Goal: Navigation & Orientation: Find specific page/section

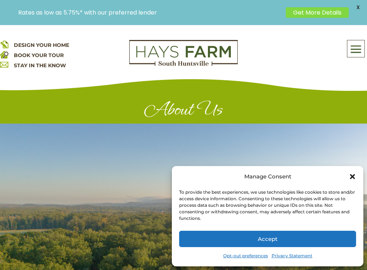
drag, startPoint x: 354, startPoint y: 177, endPoint x: 351, endPoint y: 174, distance: 4.4
click at [354, 177] on icon "Close dialog" at bounding box center [351, 176] width 7 height 7
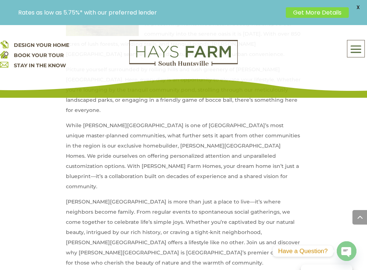
scroll to position [436, 0]
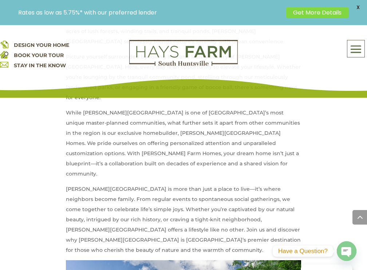
click at [353, 52] on span at bounding box center [355, 49] width 17 height 17
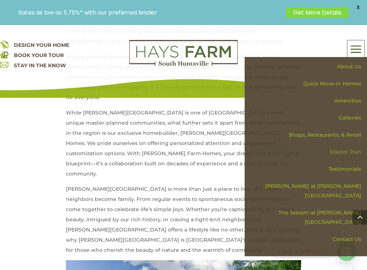
click at [351, 151] on link "Master Plan" at bounding box center [307, 152] width 117 height 17
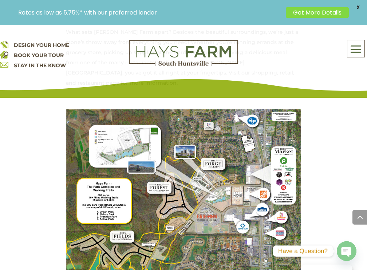
scroll to position [654, 0]
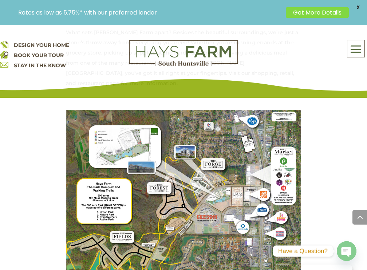
click at [145, 204] on img at bounding box center [183, 266] width 235 height 313
click at [179, 191] on img at bounding box center [183, 266] width 235 height 313
click at [355, 5] on span "X" at bounding box center [357, 7] width 11 height 11
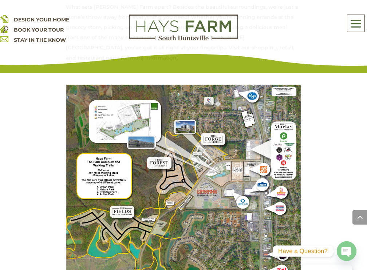
click at [132, 179] on img at bounding box center [183, 241] width 235 height 313
click at [147, 170] on img at bounding box center [183, 241] width 235 height 313
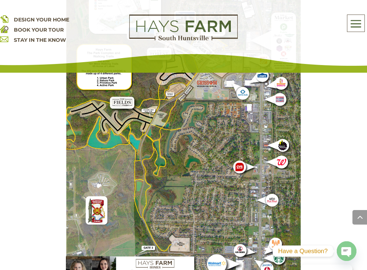
scroll to position [727, 0]
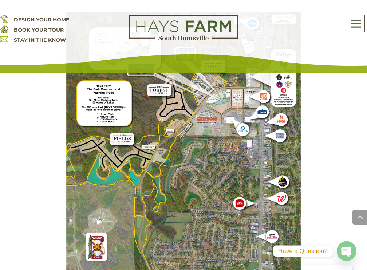
click at [182, 177] on img at bounding box center [183, 168] width 235 height 313
click at [351, 24] on span at bounding box center [355, 24] width 17 height 17
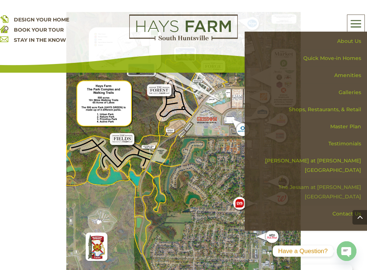
click at [343, 179] on link "The Jessam at [PERSON_NAME][GEOGRAPHIC_DATA]" at bounding box center [307, 192] width 117 height 27
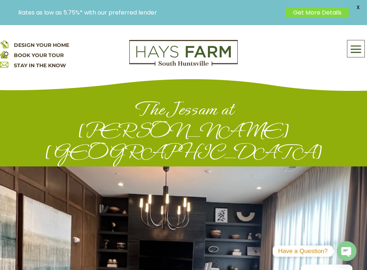
click at [359, 49] on span at bounding box center [355, 49] width 17 height 17
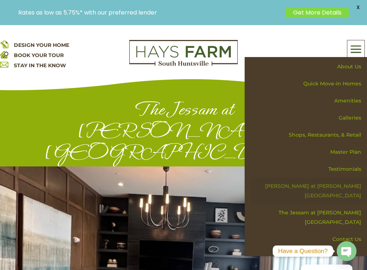
click at [343, 186] on link "[PERSON_NAME] at [PERSON_NAME][GEOGRAPHIC_DATA]" at bounding box center [307, 191] width 117 height 27
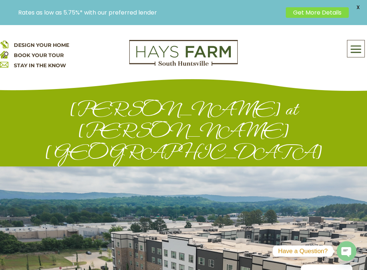
click at [357, 46] on span at bounding box center [355, 49] width 17 height 17
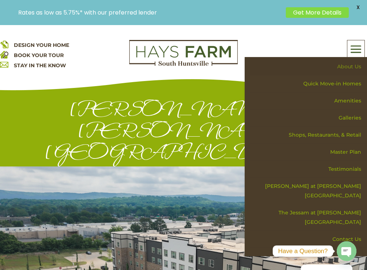
click at [348, 64] on link "About Us" at bounding box center [307, 66] width 117 height 17
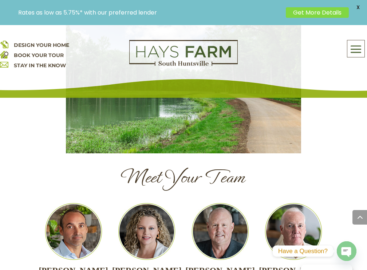
scroll to position [636, 0]
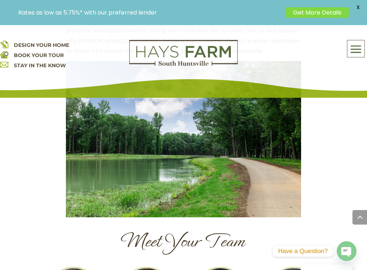
click at [351, 49] on span at bounding box center [355, 49] width 17 height 17
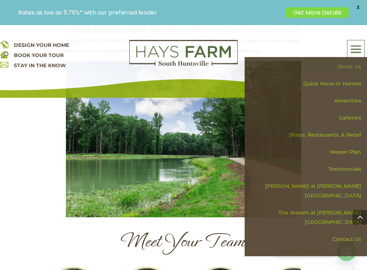
click at [345, 65] on link "About Us" at bounding box center [307, 66] width 117 height 17
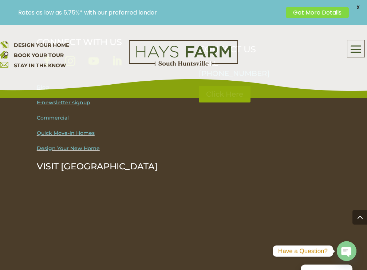
scroll to position [1018, 0]
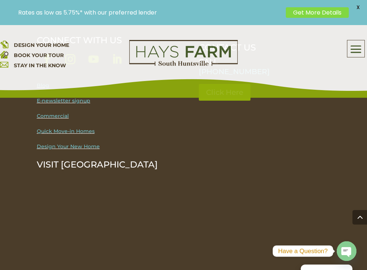
click at [356, 51] on span at bounding box center [355, 49] width 17 height 17
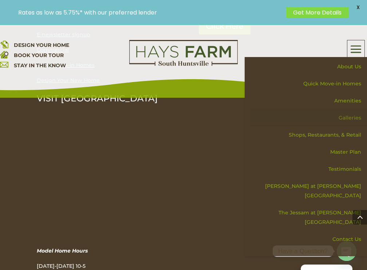
scroll to position [1091, 0]
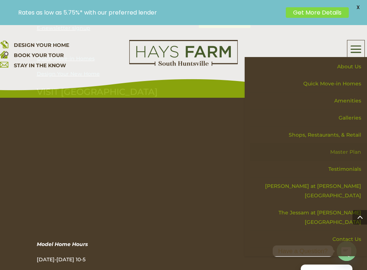
click at [351, 151] on link "Master Plan" at bounding box center [307, 152] width 117 height 17
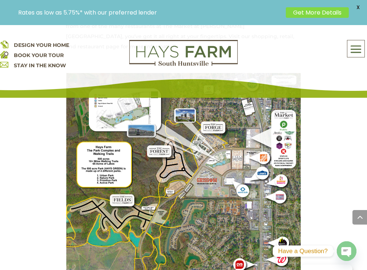
scroll to position [655, 0]
